Goal: Communication & Community: Answer question/provide support

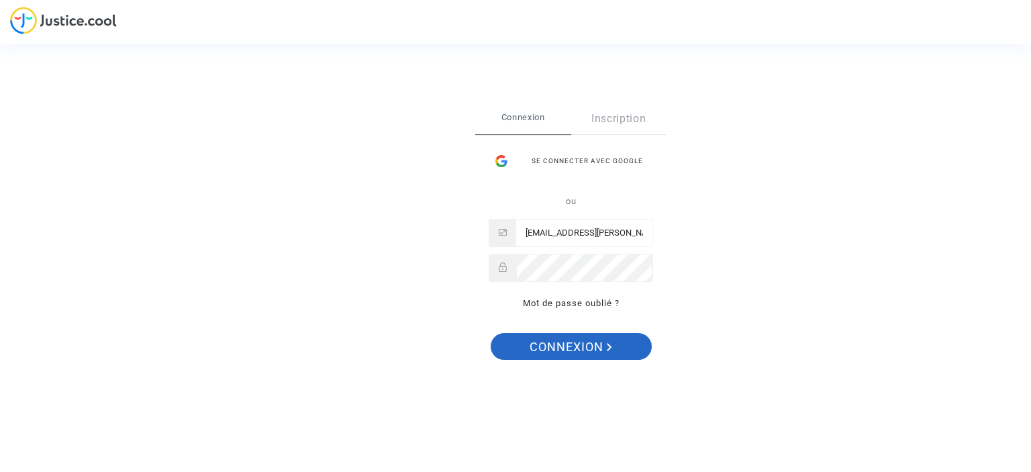
click at [593, 348] on span "Connexion" at bounding box center [571, 347] width 83 height 28
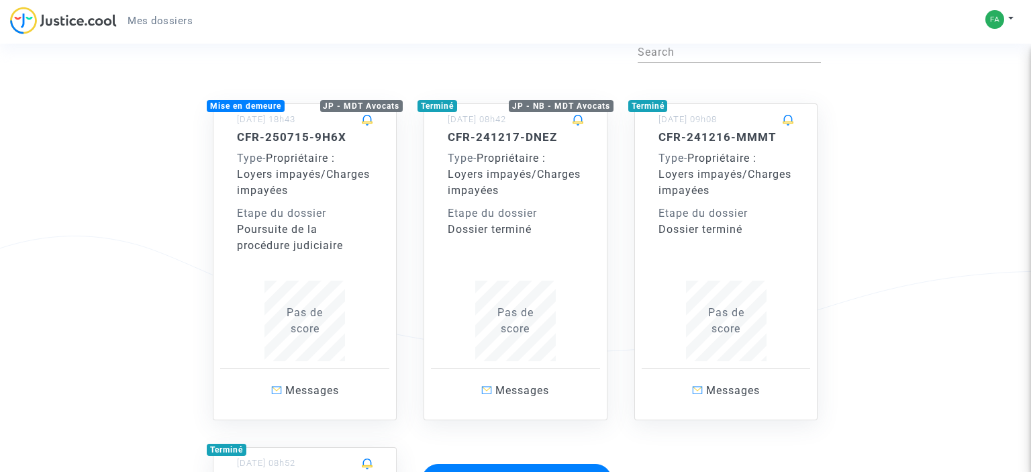
scroll to position [212, 0]
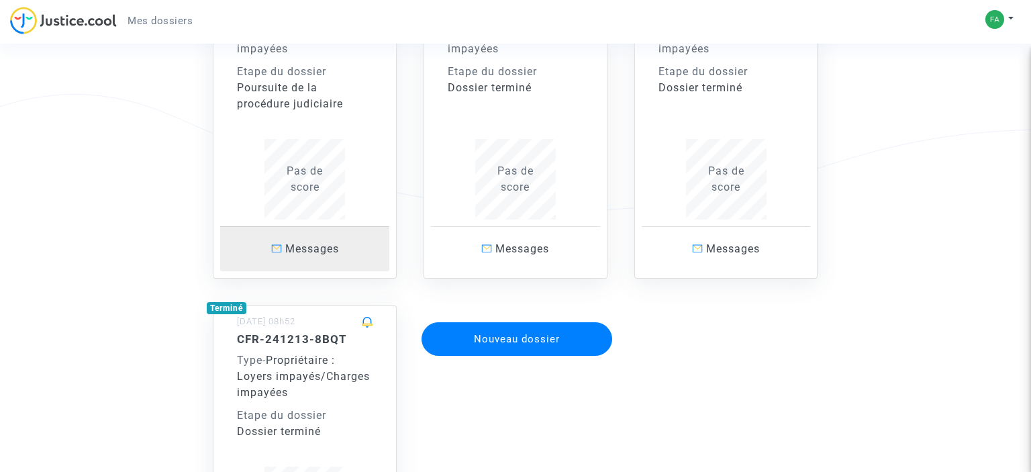
click at [279, 256] on link "Messages" at bounding box center [304, 248] width 169 height 45
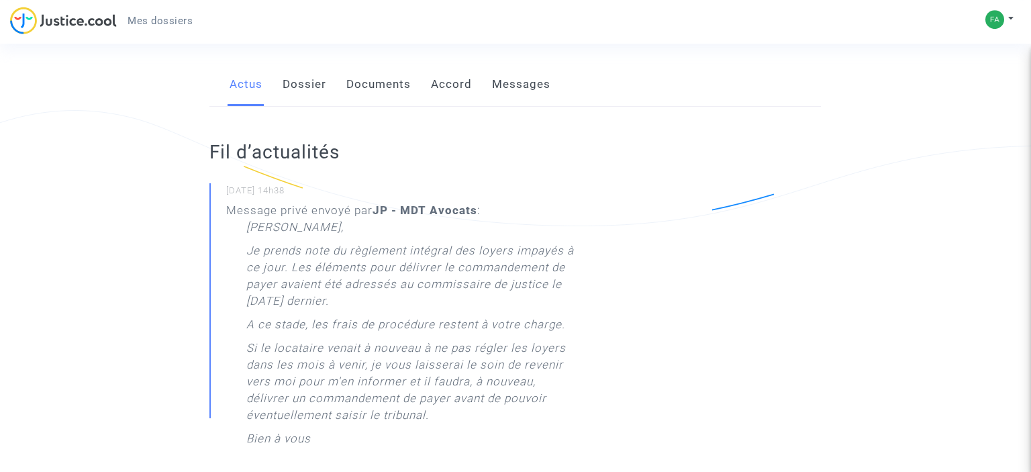
scroll to position [70, 0]
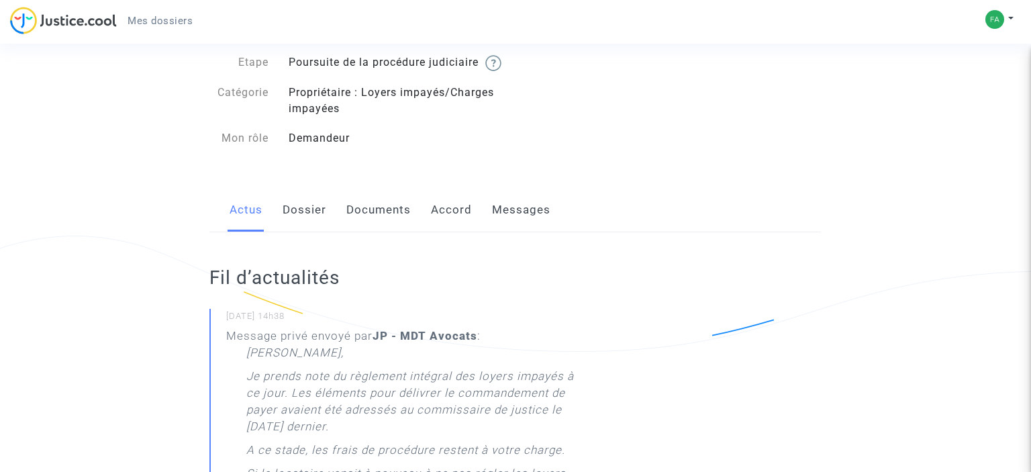
click at [498, 223] on link "Messages" at bounding box center [521, 210] width 58 height 44
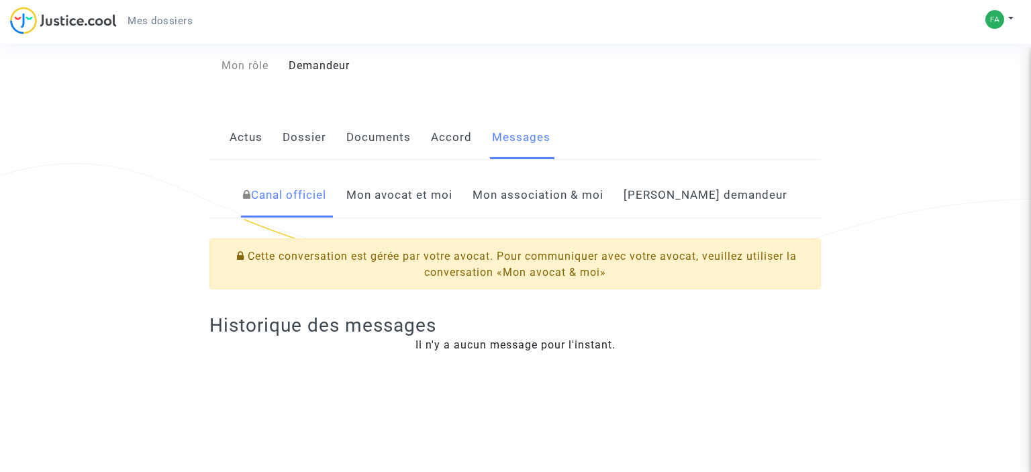
scroll to position [142, 0]
click at [438, 215] on link "Mon avocat et moi" at bounding box center [399, 196] width 106 height 44
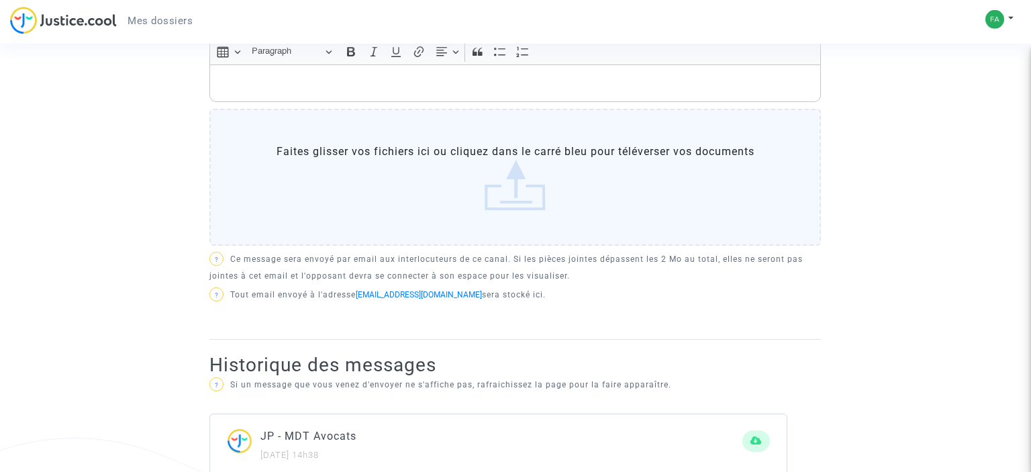
scroll to position [283, 0]
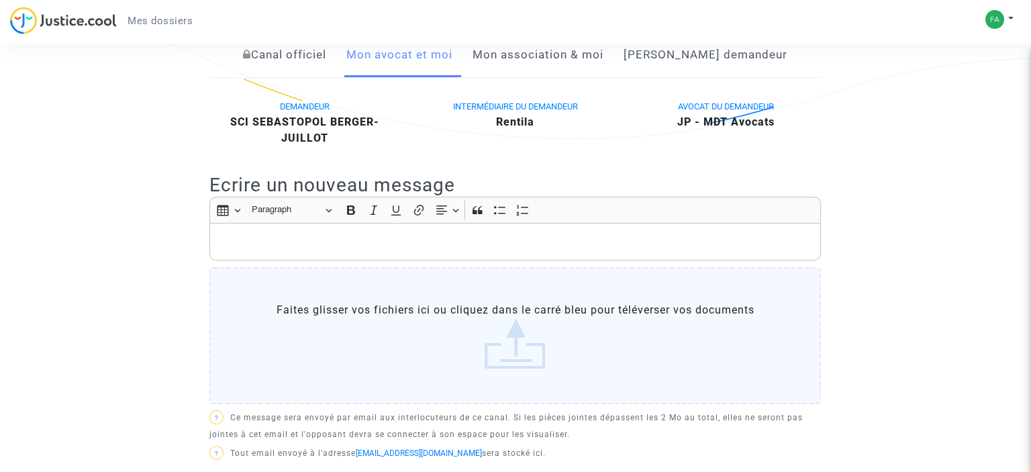
click at [303, 246] on div "Rich Text Editor, main" at bounding box center [514, 242] width 611 height 38
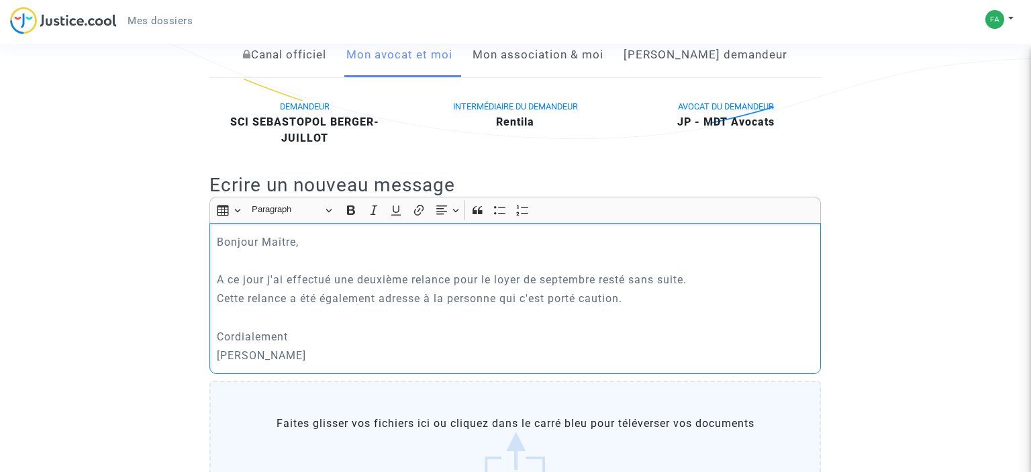
drag, startPoint x: 293, startPoint y: 372, endPoint x: 195, endPoint y: 258, distance: 149.9
click at [209, 258] on div "Bonjour Maître, A ce jour j'ai effectué une deuxième relance pour le loyer de s…" at bounding box center [514, 298] width 611 height 151
copy div "Bonjour Maître, A ce jour j'ai effectué une deuxième relance pour le loyer de s…"
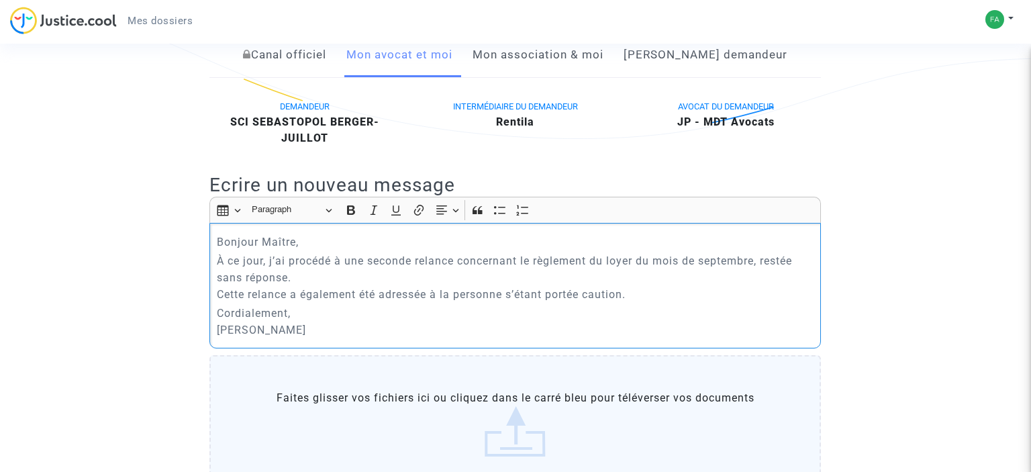
click at [317, 250] on p "Bonjour Maître," at bounding box center [515, 242] width 597 height 17
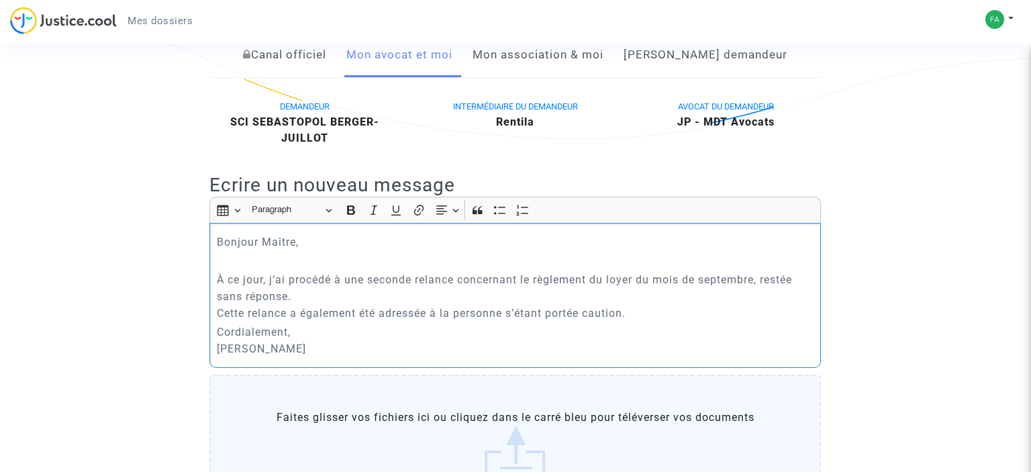
click at [293, 309] on p "À ce jour, j’ai procédé à une seconde relance concernant le règlement du loyer …" at bounding box center [515, 296] width 597 height 50
drag, startPoint x: 638, startPoint y: 327, endPoint x: 629, endPoint y: 328, distance: 8.8
click at [638, 321] on p "À ce jour, j’ai procédé à une seconde relance concernant le règlement du loyer …" at bounding box center [515, 296] width 597 height 50
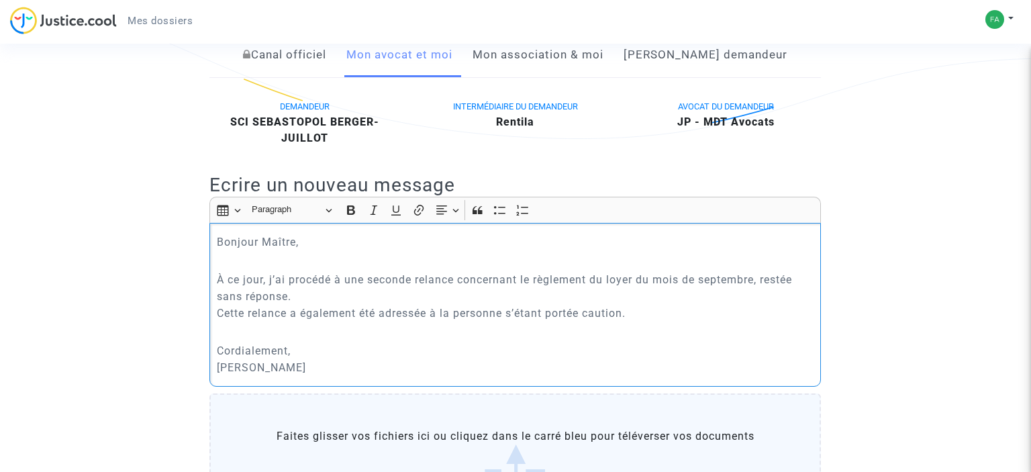
click at [324, 311] on p "À ce jour, j’ai procédé à une seconde relance concernant le règlement du loyer …" at bounding box center [515, 296] width 597 height 50
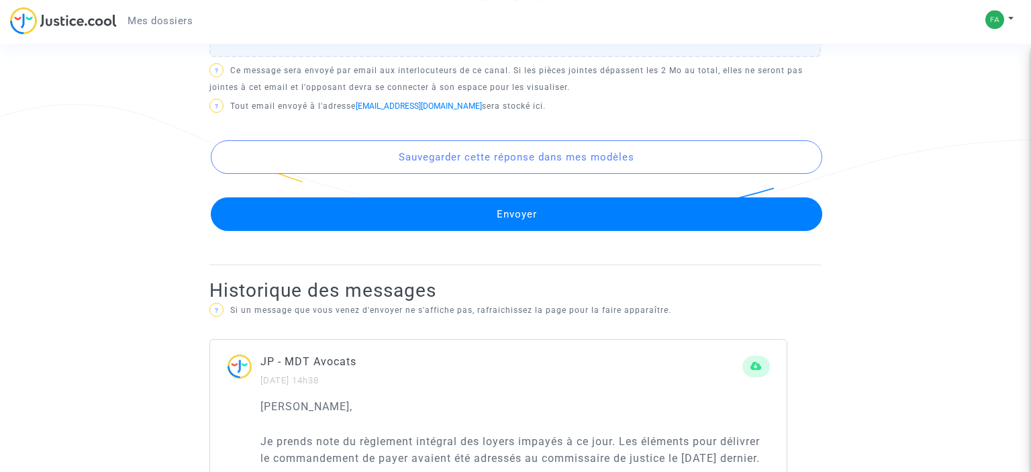
scroll to position [779, 0]
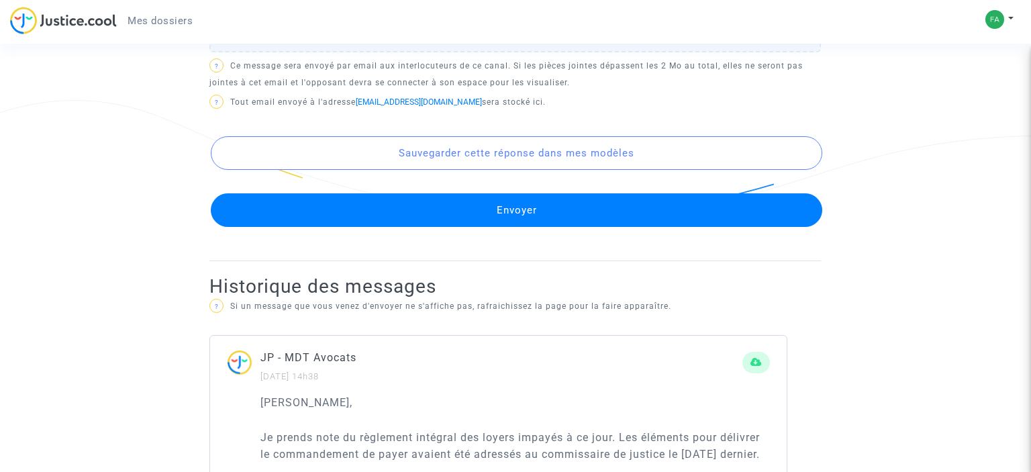
click at [469, 227] on button "Envoyer" at bounding box center [516, 210] width 611 height 34
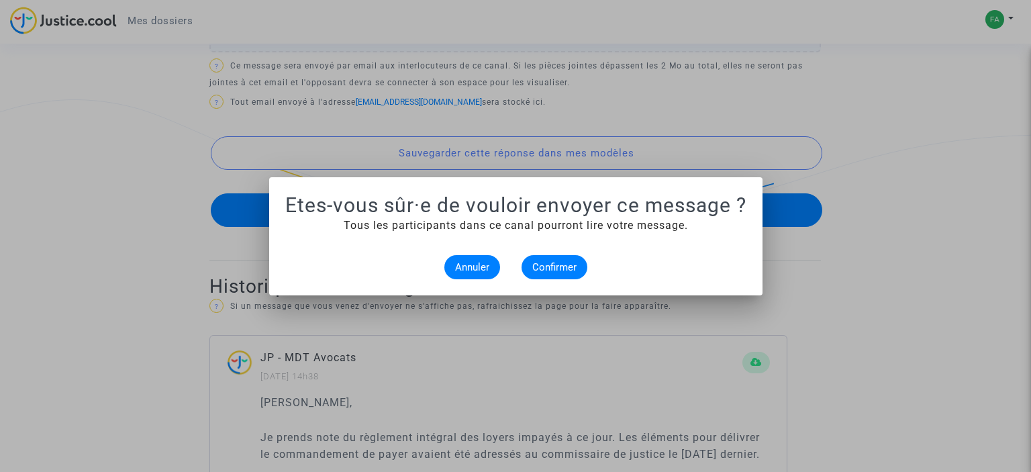
scroll to position [0, 0]
click at [542, 268] on span "Confirmer" at bounding box center [554, 267] width 44 height 12
